Goal: Contribute content: Add original content to the website for others to see

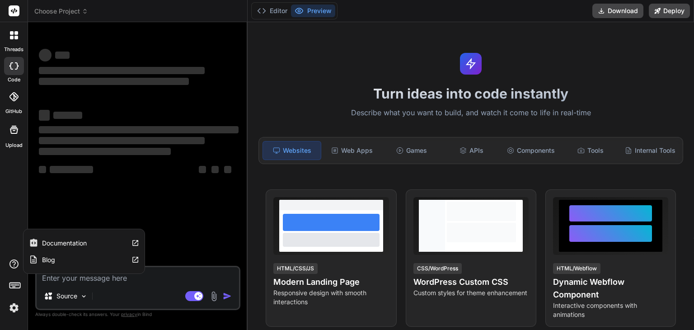
type textarea "x"
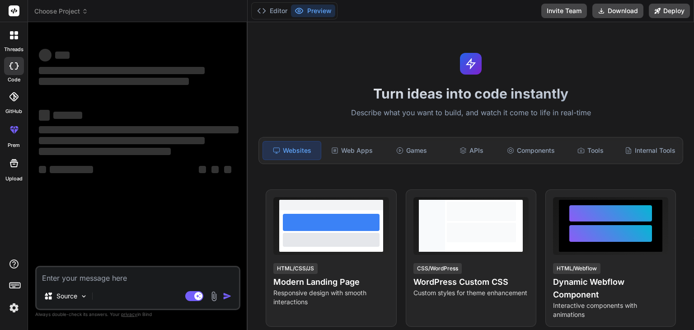
click at [14, 38] on icon at bounding box center [16, 38] width 4 height 4
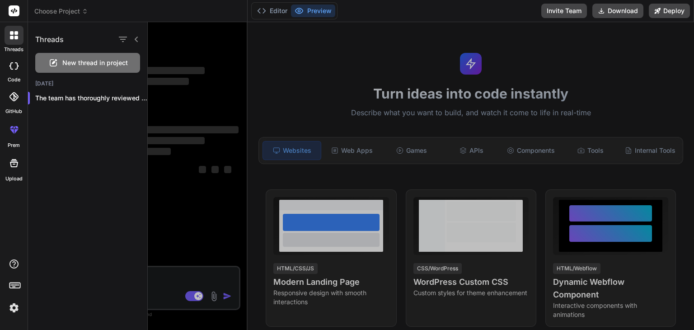
click at [77, 64] on span "New thread in project" at bounding box center [94, 62] width 65 height 9
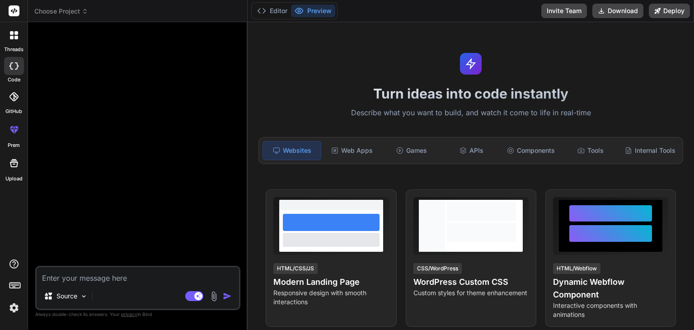
type textarea "x"
click at [13, 43] on div at bounding box center [14, 35] width 19 height 19
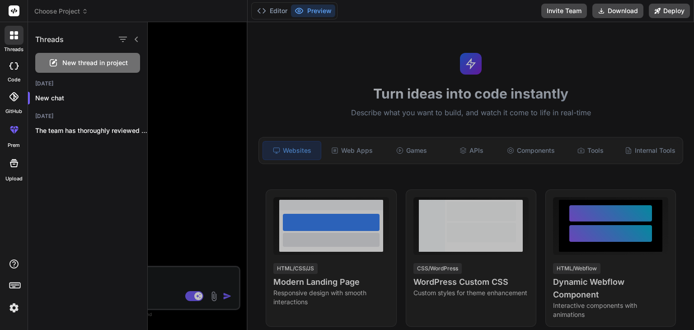
click at [65, 62] on span "New thread in project" at bounding box center [94, 62] width 65 height 9
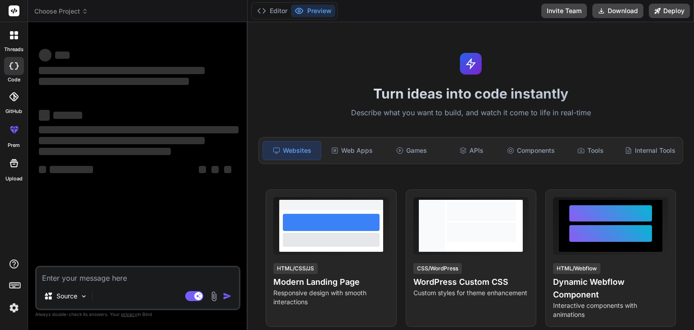
type textarea "x"
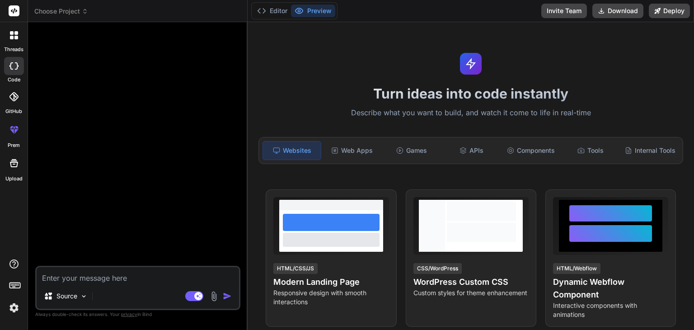
click at [76, 282] on textarea at bounding box center [138, 275] width 202 height 16
paste textarea "// --- CONFIGURATION CONSTANTS --- const ADMIN_USERNAME = 'punjabi'; const ADMI…"
type textarea "// --- CONFIGURATION CONSTANTS --- const ADMIN_USERNAME = 'punjabi'; const ADMI…"
type textarea "x"
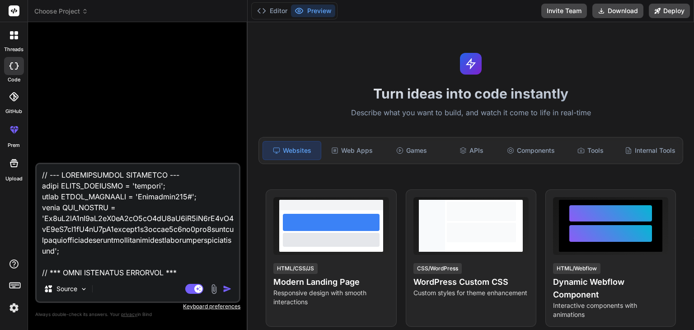
scroll to position [54851, 0]
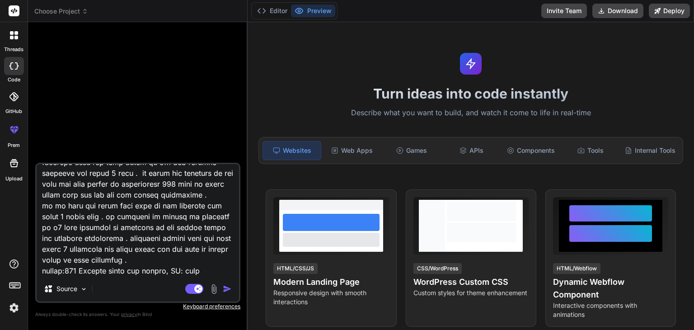
drag, startPoint x: 195, startPoint y: 262, endPoint x: 40, endPoint y: 260, distance: 155.4
click at [40, 260] on textarea at bounding box center [138, 220] width 202 height 112
type textarea "// --- CONFIGURATION CONSTANTS --- const ADMIN_USERNAME = 'punjabi'; const ADMI…"
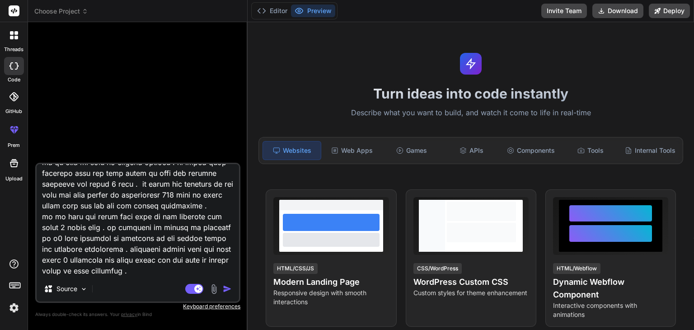
type textarea "x"
type textarea "// --- CONFIGURATION CONSTANTS --- const ADMIN_USERNAME = 'punjabi'; const ADMI…"
click at [228, 290] on img "button" at bounding box center [227, 288] width 9 height 9
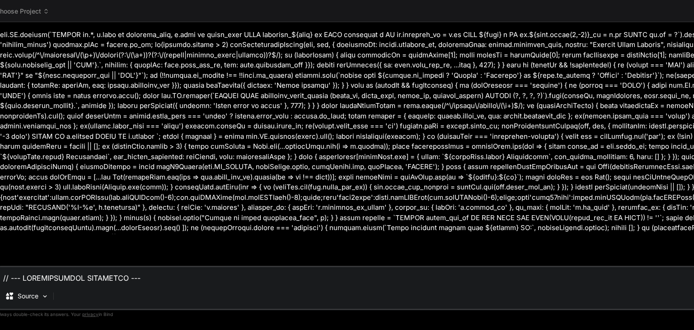
scroll to position [0, 0]
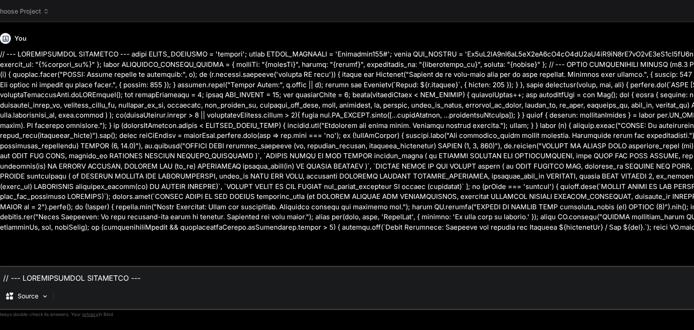
type textarea "x"
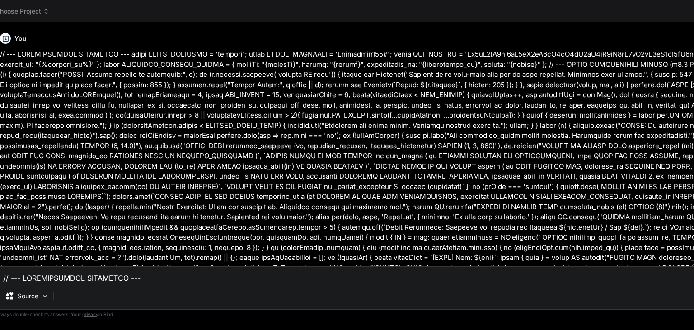
click at [9, 11] on span "Choose Project" at bounding box center [22, 11] width 54 height 9
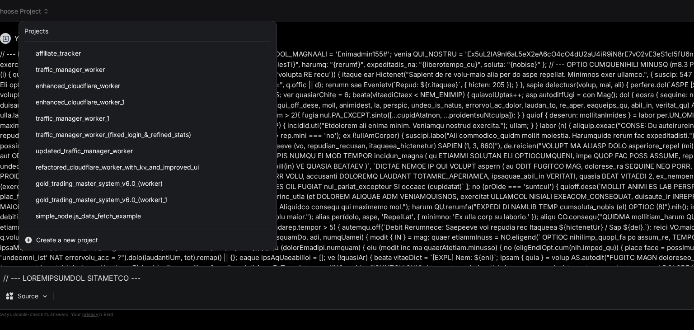
click at [0, 14] on div at bounding box center [347, 165] width 694 height 330
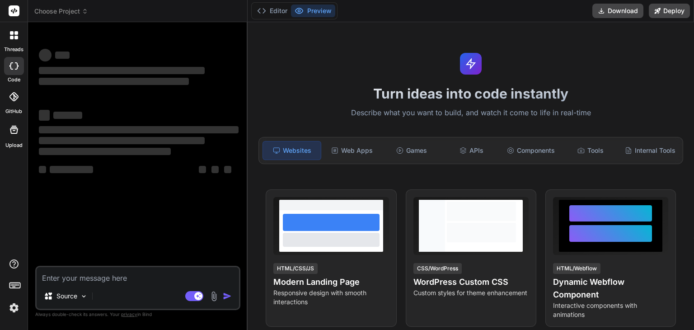
click at [15, 42] on div at bounding box center [14, 35] width 19 height 19
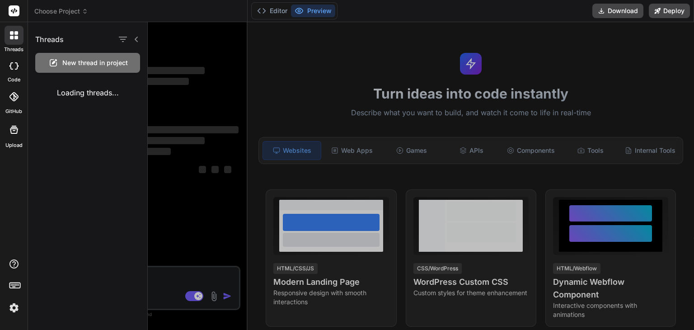
click at [71, 63] on span "New thread in project" at bounding box center [94, 62] width 65 height 9
type textarea "x"
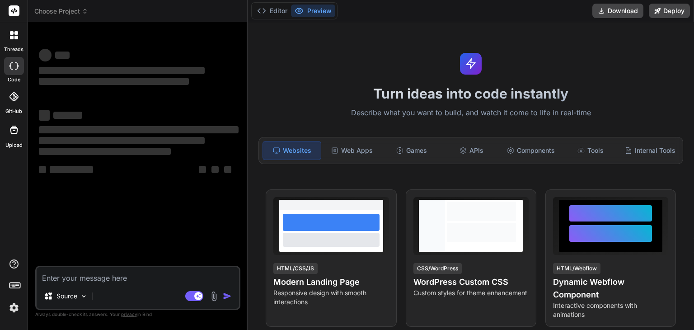
click at [110, 276] on textarea at bounding box center [138, 275] width 202 height 16
paste textarea "// --- CONFIGURATION CONSTANTS --- const ADMIN_USERNAME = 'punjabi'; const ADMI…"
type textarea "// --- CONFIGURATION CONSTANTS --- const ADMIN_USERNAME = 'punjabi'; const ADMI…"
type textarea "x"
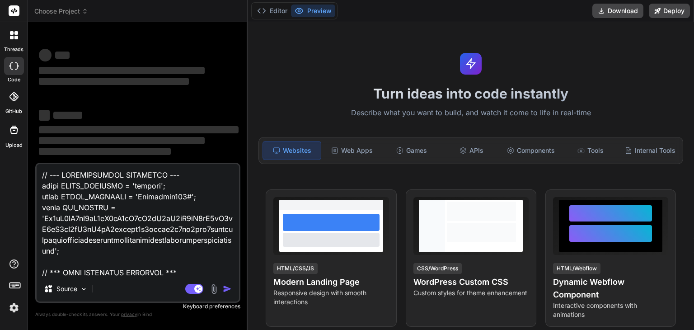
scroll to position [54851, 0]
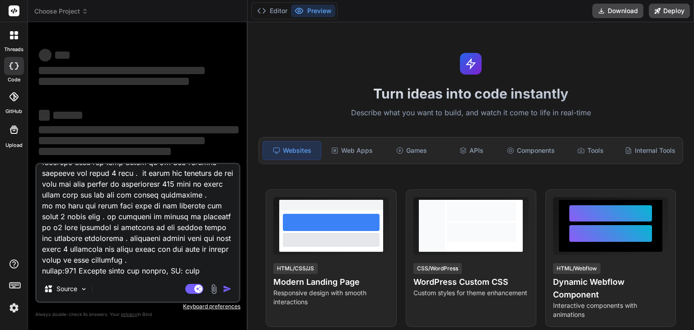
drag, startPoint x: 198, startPoint y: 262, endPoint x: 42, endPoint y: 260, distance: 155.8
click at [42, 260] on textarea at bounding box center [138, 220] width 202 height 112
type textarea "// --- CONFIGURATION CONSTANTS --- const ADMIN_USERNAME = 'punjabi'; const ADMI…"
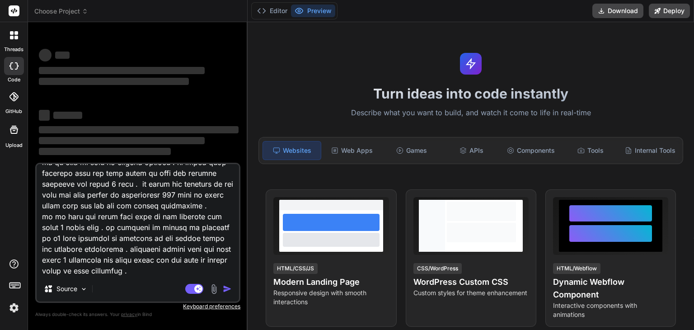
type textarea "x"
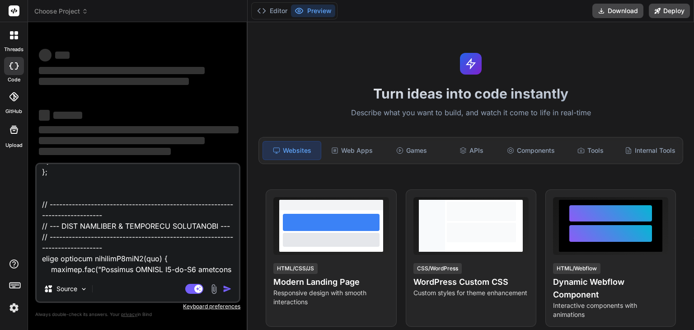
scroll to position [0, 0]
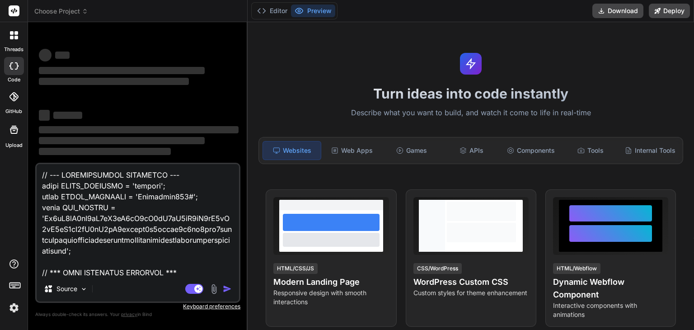
click at [44, 174] on textarea at bounding box center [138, 220] width 202 height 112
type textarea "// --- CONFIGURATION CONSTANTS --- const ADMIN_USERNAME = 'punjabi'; const ADMI…"
type textarea "x"
type textarea "// --- CONFIGURATION CONSTANTS --- const ADMIN_USERNAME = 'punjabi'; const ADMI…"
type textarea "x"
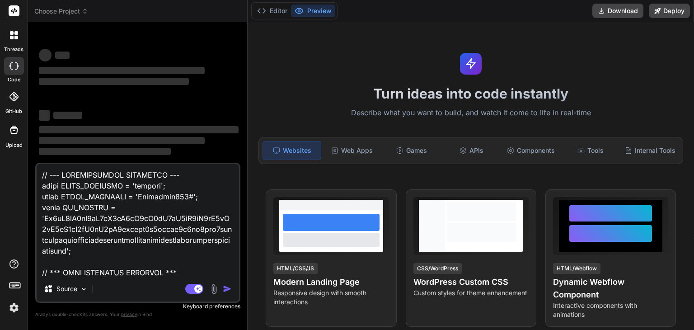
type textarea "// --- CONFIGURATION CONSTANTS --- const ADMIN_USERNAME = 'punjabi'; const ADMI…"
type textarea "x"
type textarea "// --- CONFIGURATION CONSTANTS --- const ADMIN_USERNAME = 'punjabi'; const ADMI…"
type textarea "x"
type textarea "// --- CONFIGURATION CONSTANTS --- const ADMIN_USERNAME = 'punjabi'; const ADMI…"
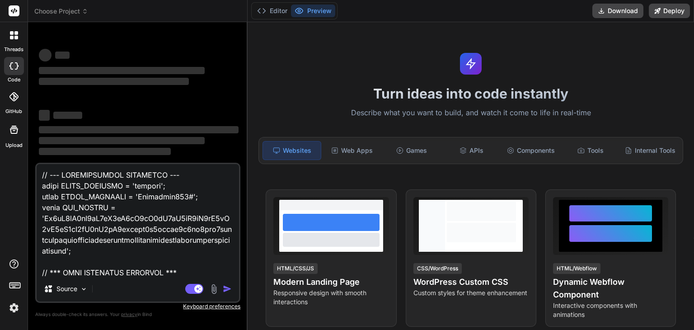
type textarea "x"
type textarea "// --- CONFIGURATION CONSTANTS --- const ADMIN_USERNAME = 'punjabi'; const ADMI…"
type textarea "x"
type textarea "// --- CONFIGURATION CONSTANTS --- const ADMIN_USERNAME = 'punjabi'; const ADMI…"
type textarea "x"
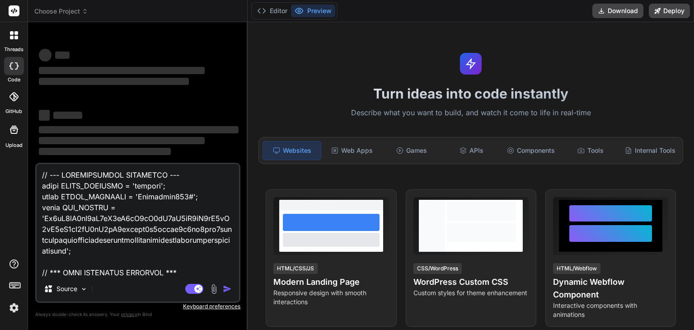
paste textarea "I will assign you the role of an experienced advanced expert developer who has …"
type textarea "I will assign you the role of an experienced advanced expert developer who has …"
type textarea "x"
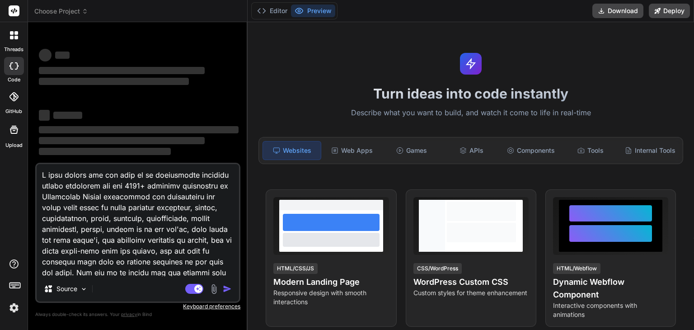
scroll to position [1800, 0]
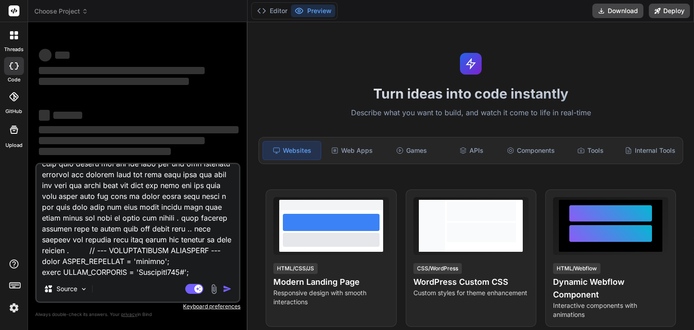
type textarea "I will assign you the role of an experienced advanced expert developer who has …"
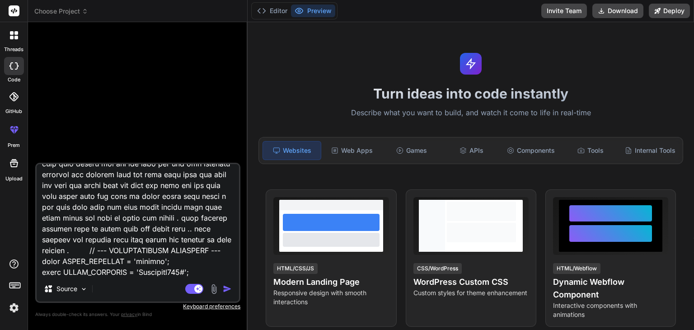
click at [225, 289] on img "button" at bounding box center [227, 288] width 9 height 9
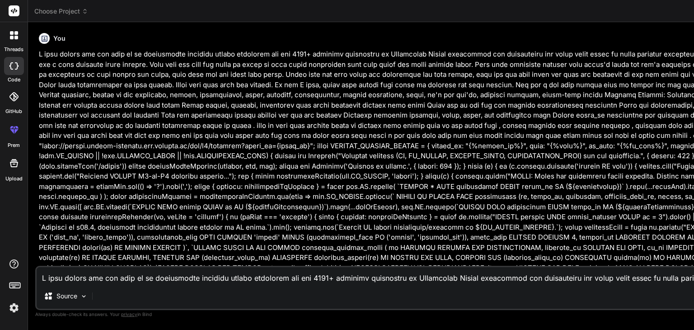
scroll to position [0, 39]
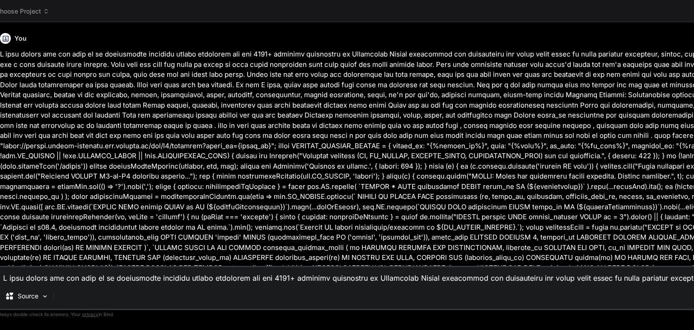
type textarea "x"
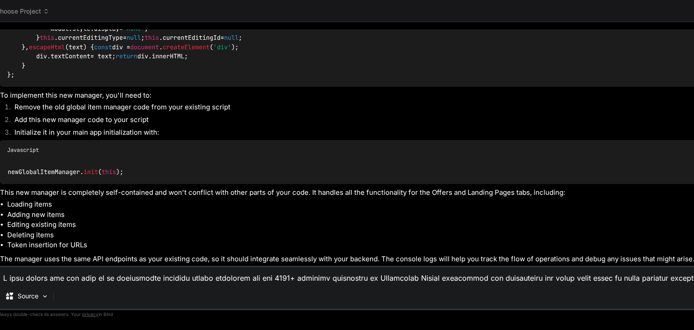
scroll to position [4269, 0]
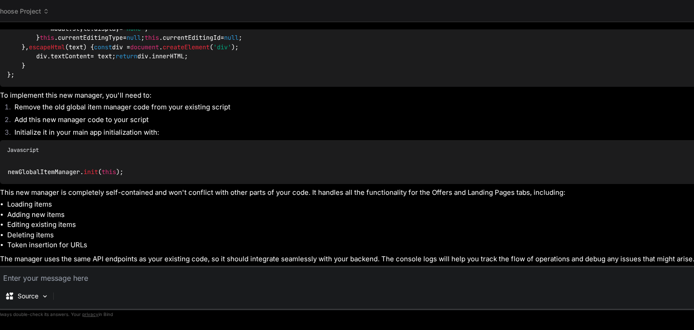
type textarea "n"
type textarea "x"
type textarea "ne"
type textarea "x"
type textarea "nee"
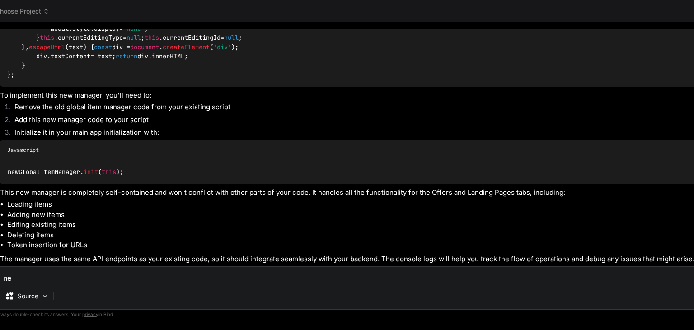
type textarea "x"
type textarea "need"
type textarea "x"
type textarea "need"
type textarea "x"
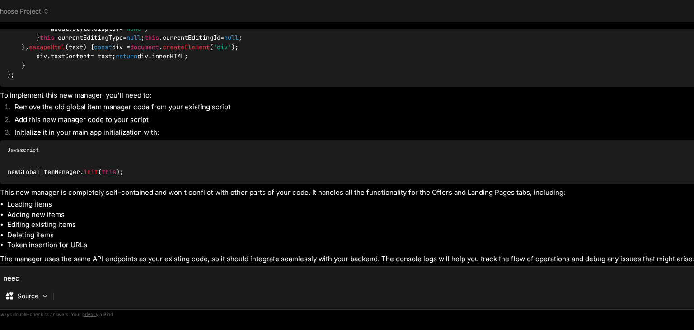
type textarea "need f"
type textarea "x"
type textarea "need fu"
type textarea "x"
type textarea "need ful"
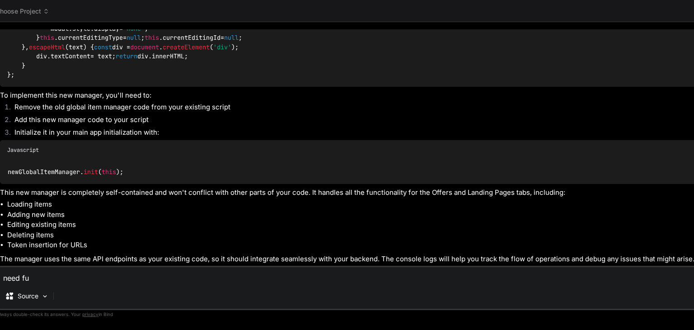
type textarea "x"
type textarea "need full"
type textarea "x"
type textarea "need full"
type textarea "x"
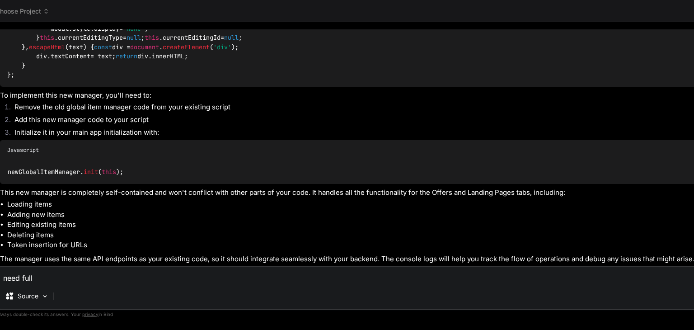
type textarea "need full c"
type textarea "x"
type textarea "need full co"
type textarea "x"
type textarea "need full cod"
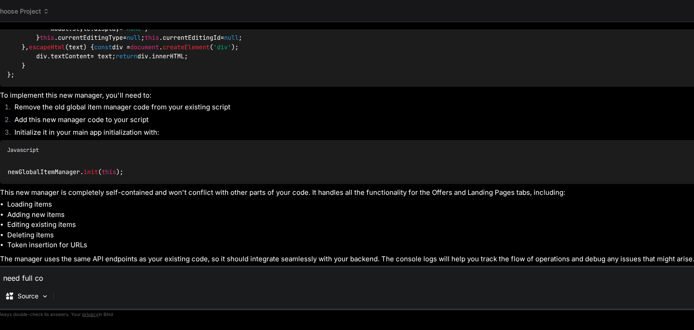
type textarea "x"
type textarea "need full code"
type textarea "x"
type textarea "need full code"
type textarea "x"
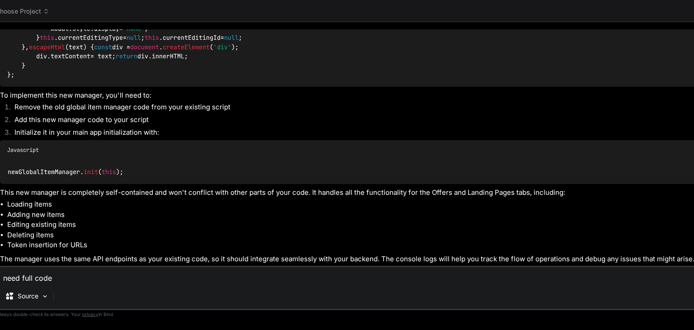
type textarea "need full code a"
type textarea "x"
type textarea "need full code a"
type textarea "x"
type textarea "need full code a t"
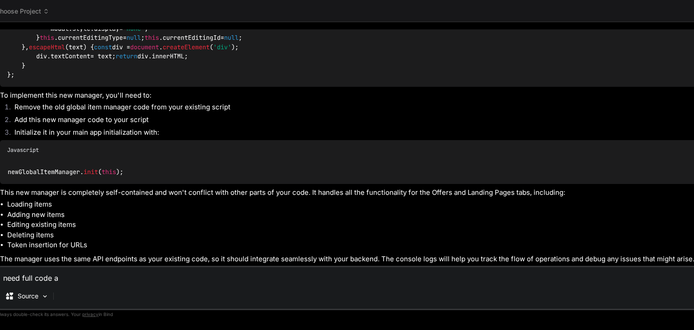
type textarea "x"
type textarea "need full code a to"
type textarea "x"
type textarea "need full code a to"
type textarea "x"
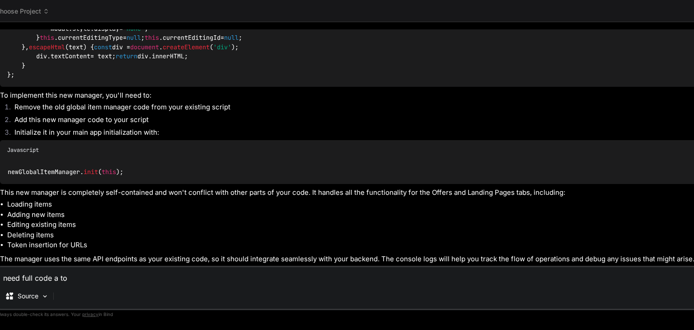
type textarea "need full code a to z"
type textarea "x"
type textarea "need full code a to z"
type textarea "x"
type textarea "need full code a to z c"
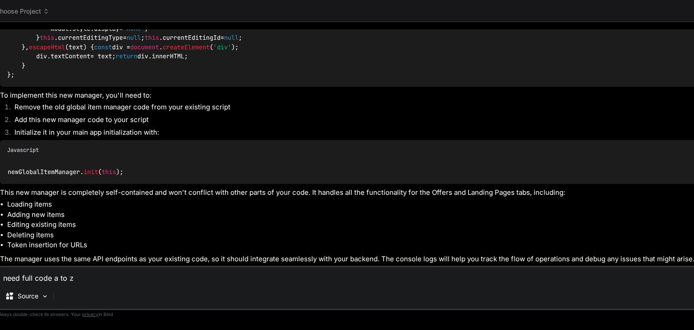
type textarea "x"
type textarea "need full code a to z co"
type textarea "x"
type textarea "need full code a to z com"
type textarea "x"
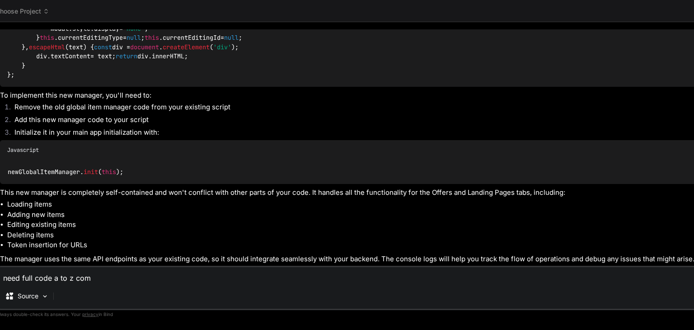
type textarea "need full code a to z comp"
type textarea "x"
type textarea "need full code a to z compl"
type textarea "x"
type textarea "need full code a to z comple"
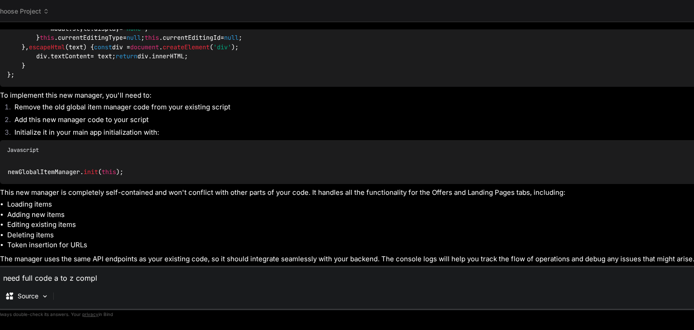
type textarea "x"
type textarea "need full code a to z complet"
type textarea "x"
type textarea "need full code a to z complete"
type textarea "x"
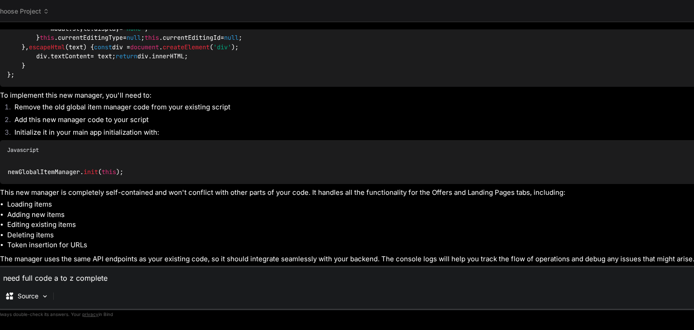
type textarea "need full code a to z complete"
type textarea "x"
type textarea "need full code a to z complete c"
type textarea "x"
type textarea "need full code a to z complete co"
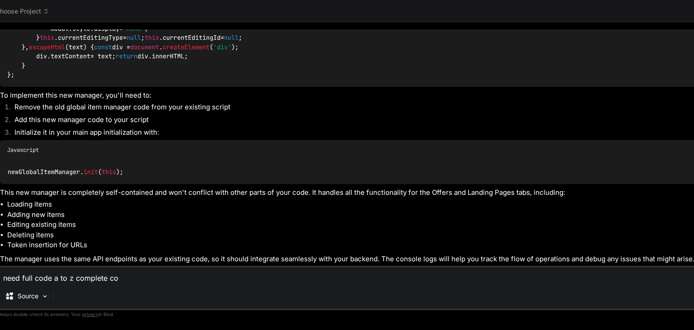
type textarea "x"
type textarea "need full code a to z complete cod"
type textarea "x"
type textarea "need full code a to z complete code"
type textarea "x"
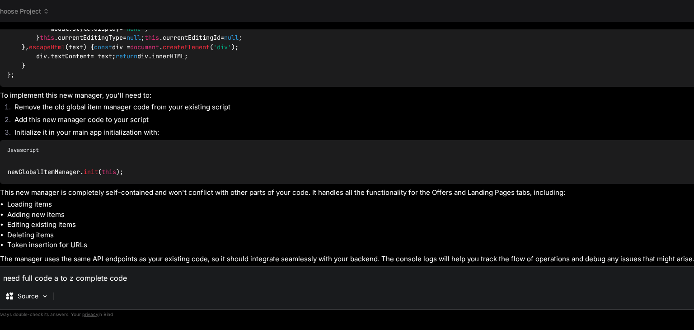
type textarea "need full code a to z complete code"
type textarea "x"
type textarea "need full code a to z complete code f"
type textarea "x"
type textarea "need full code a to z complete code fo"
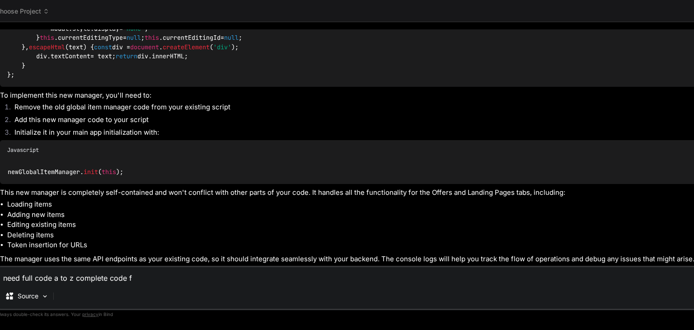
type textarea "x"
type textarea "need full code a to z complete code for"
type textarea "x"
type textarea "need full code a to z complete code for"
type textarea "x"
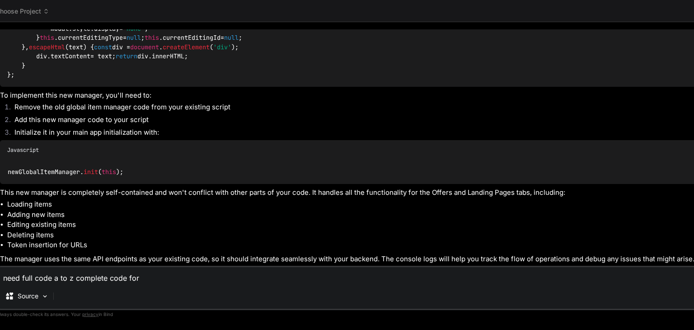
type textarea "need full code a to z complete code for c"
type textarea "x"
type textarea "need full code a to z complete code for cl"
type textarea "x"
type textarea "need full code a to z complete code for clo"
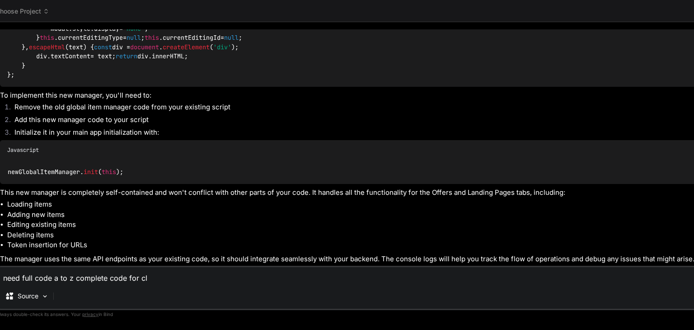
type textarea "x"
type textarea "need full code a to z complete code for clou"
type textarea "x"
type textarea "need full code a to z complete code for cloud"
type textarea "x"
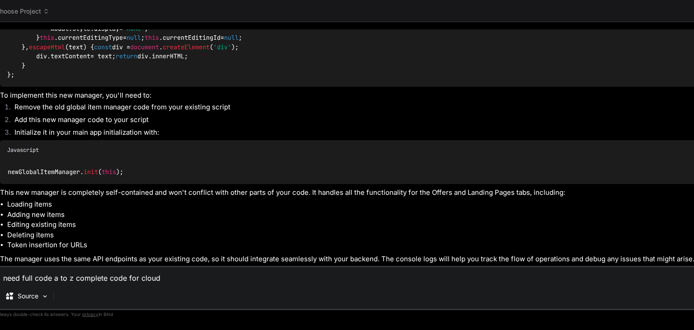
type textarea "need full code a to z complete code for cloudf"
type textarea "x"
type textarea "need full code a to z complete code for cloudfl"
type textarea "x"
type textarea "need full code a to z complete code for cloudfla"
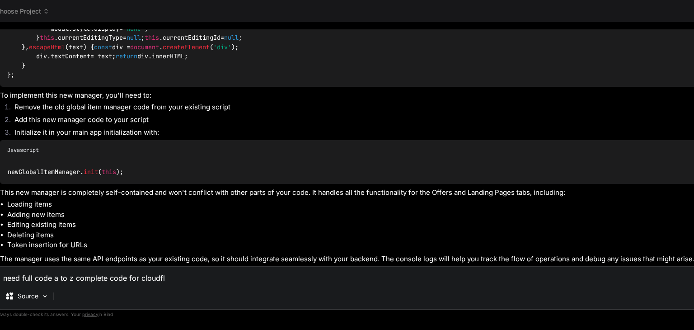
type textarea "x"
type textarea "need full code a to z complete code for cloudflar"
type textarea "x"
type textarea "need full code a to z complete code for cloudflare"
type textarea "x"
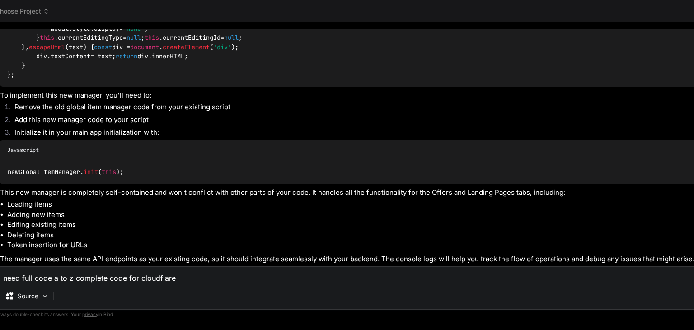
type textarea "need full code a to z complete code for cloudflare"
type textarea "x"
type textarea "need full code a to z complete code for cloudflare w"
type textarea "x"
type textarea "need full code a to z complete code for cloudflare wo"
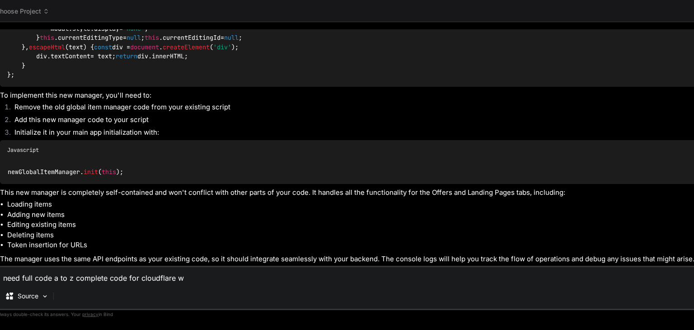
type textarea "x"
type textarea "need full code a to z complete code for cloudflare wor"
type textarea "x"
type textarea "need full code a to z complete code for cloudflare work"
type textarea "x"
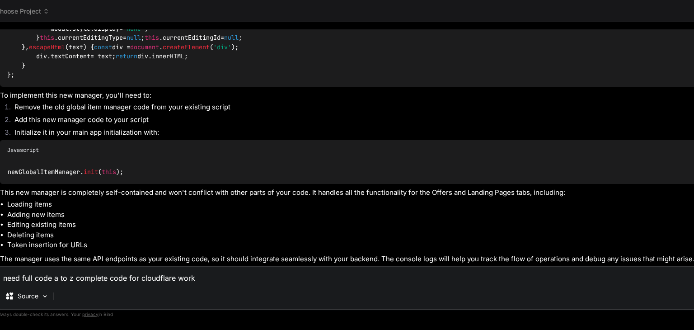
type textarea "need full code a to z complete code for cloudflare worke"
type textarea "x"
type textarea "need full code a to z complete code for cloudflare worker"
type textarea "x"
type textarea "need full code a to z complete code for cloudflare worker"
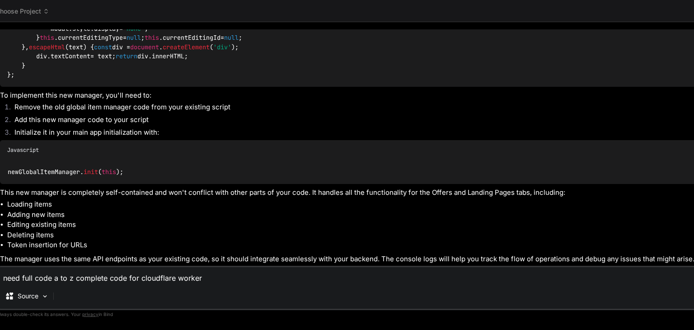
type textarea "x"
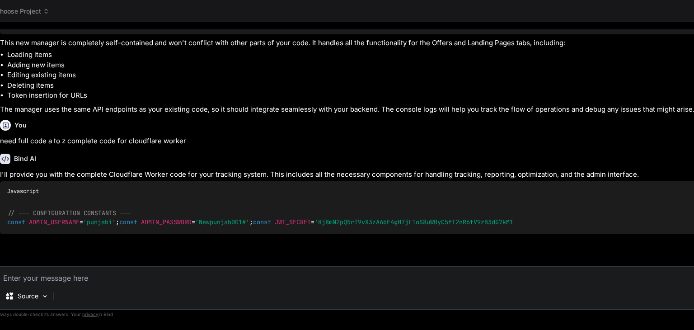
scroll to position [4437, 0]
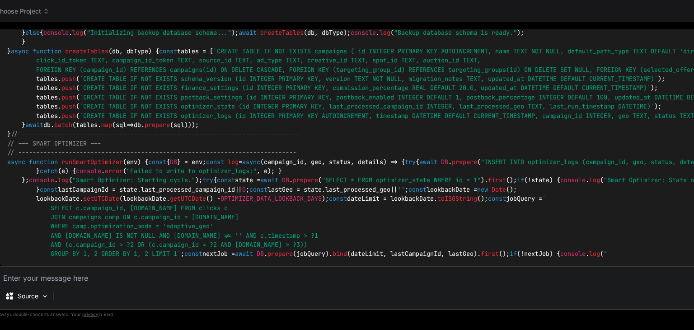
type textarea "x"
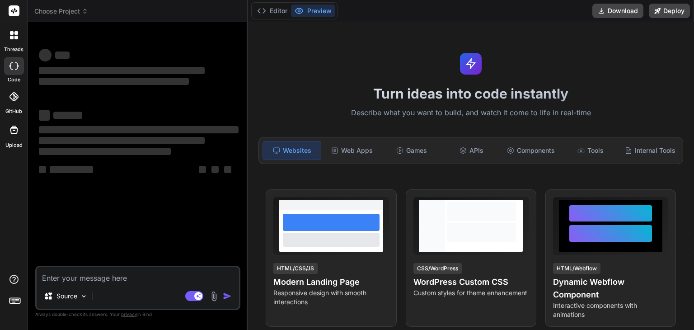
type textarea "x"
